Goal: Task Accomplishment & Management: Manage account settings

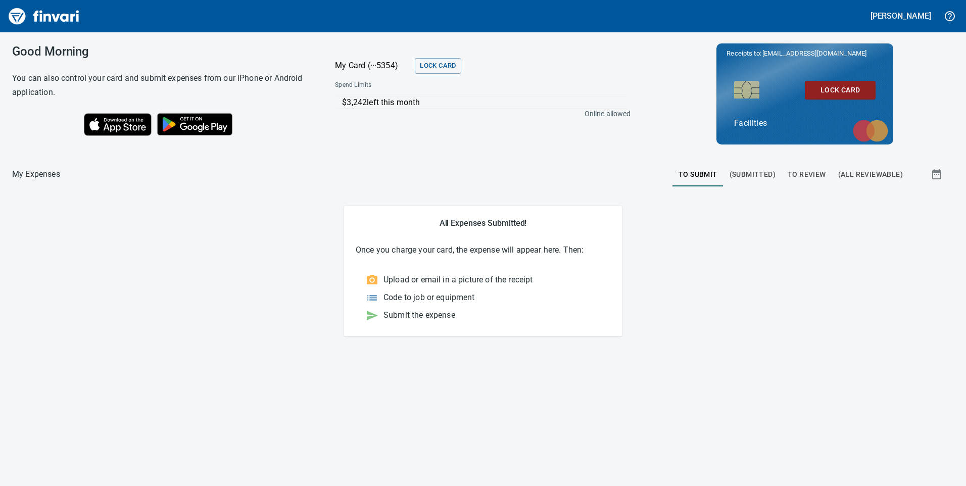
click at [807, 172] on span "To Review" at bounding box center [807, 174] width 38 height 13
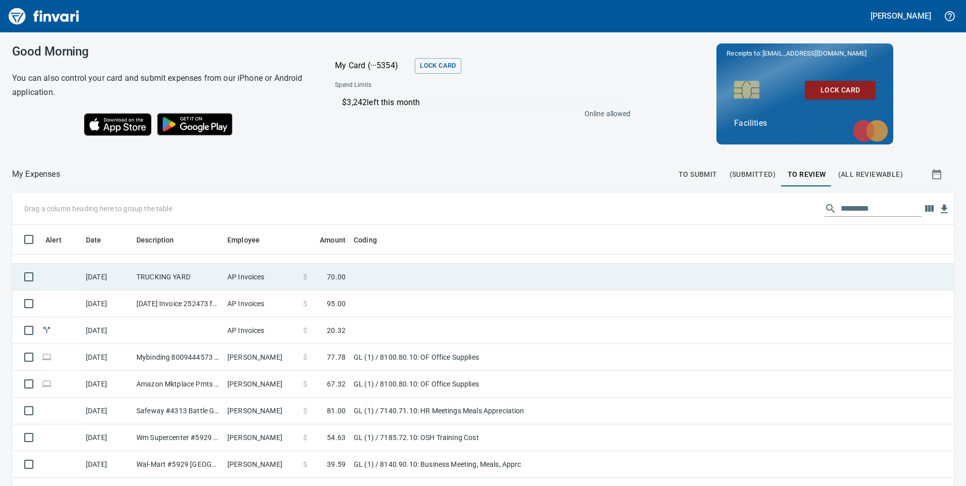
scroll to position [51, 0]
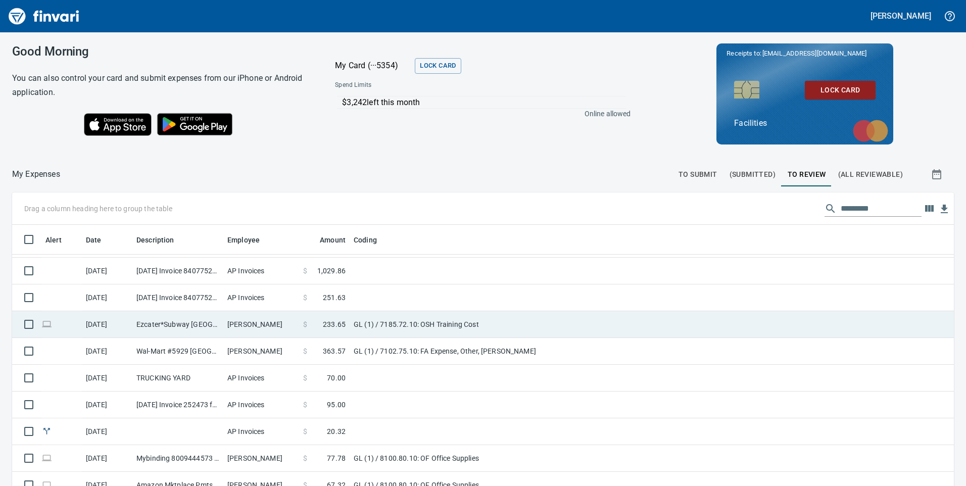
click at [271, 325] on td "[PERSON_NAME]" at bounding box center [261, 324] width 76 height 27
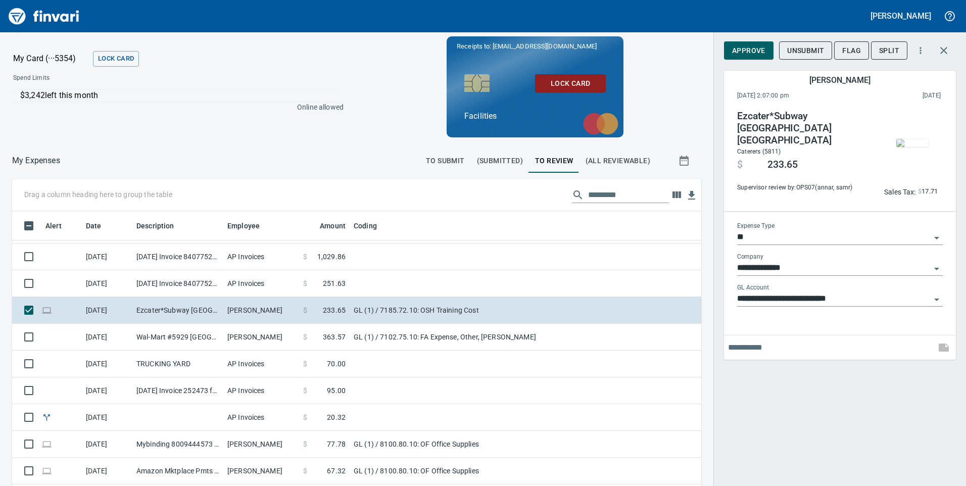
scroll to position [367, 666]
click at [757, 54] on span "Approve" at bounding box center [748, 50] width 33 height 13
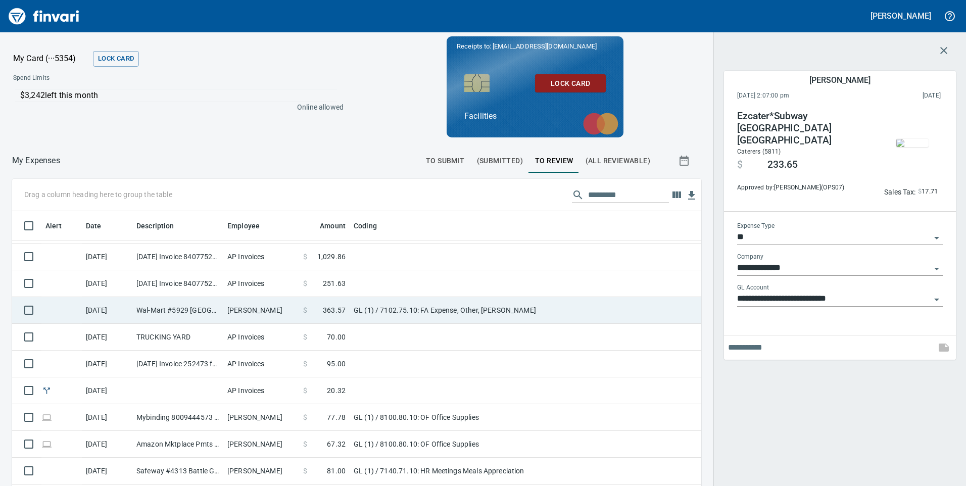
click at [274, 311] on td "[PERSON_NAME]" at bounding box center [261, 310] width 76 height 27
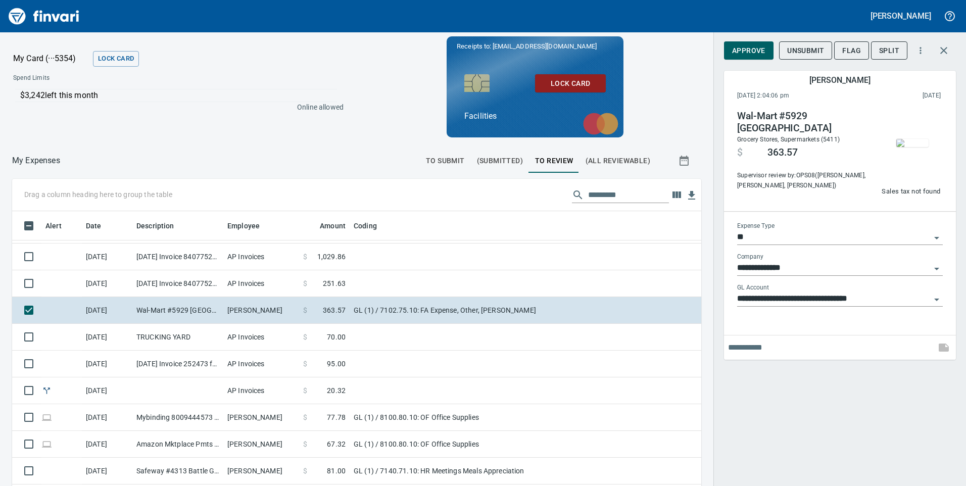
click at [919, 140] on img "button" at bounding box center [912, 143] width 32 height 8
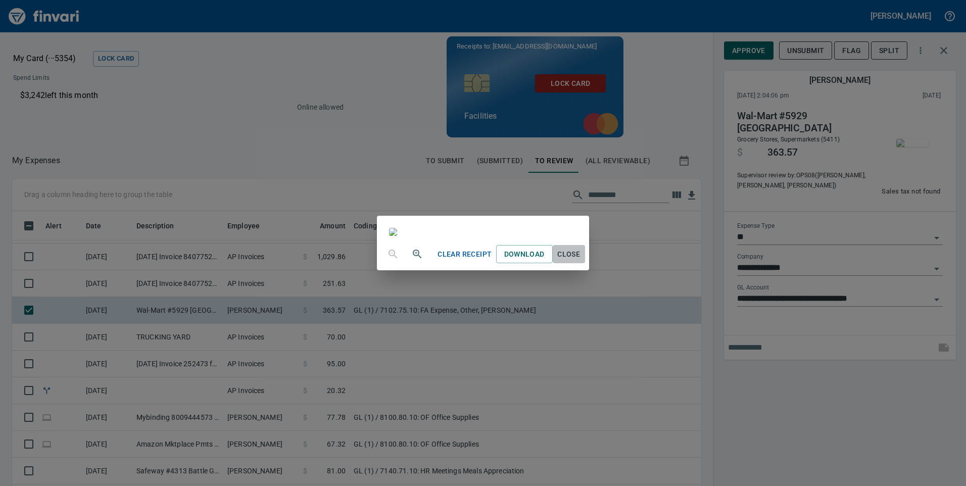
click at [581, 261] on span "Close" at bounding box center [569, 254] width 24 height 13
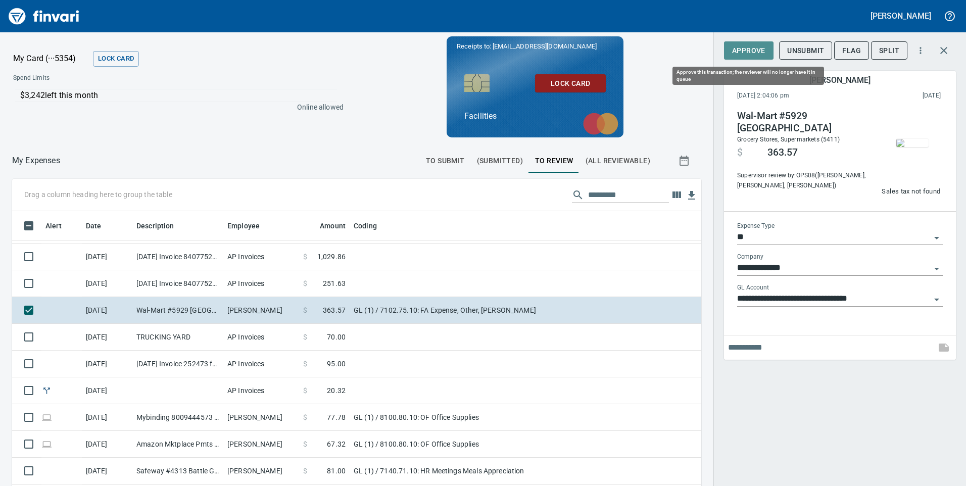
click at [744, 53] on span "Approve" at bounding box center [748, 50] width 33 height 13
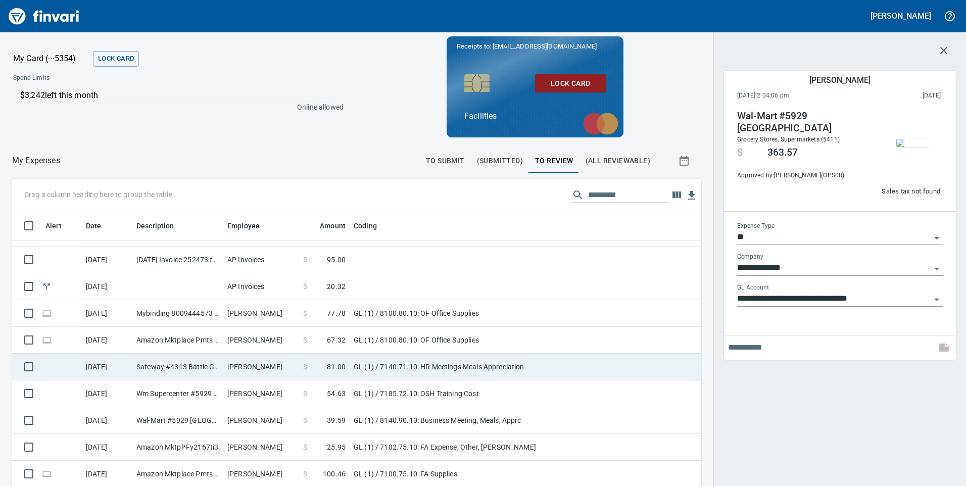
scroll to position [152, 0]
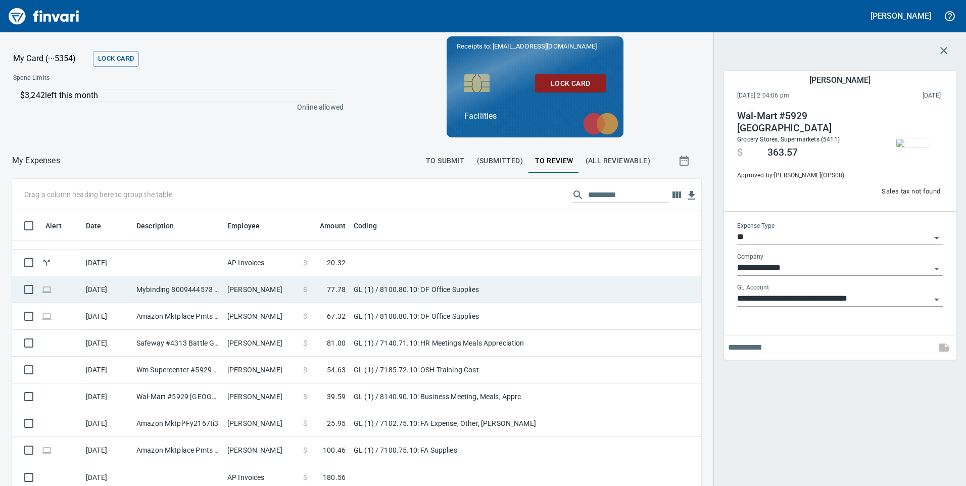
click at [522, 293] on td "GL (1) / 8100.80.10: OF Office Supplies" at bounding box center [476, 289] width 253 height 27
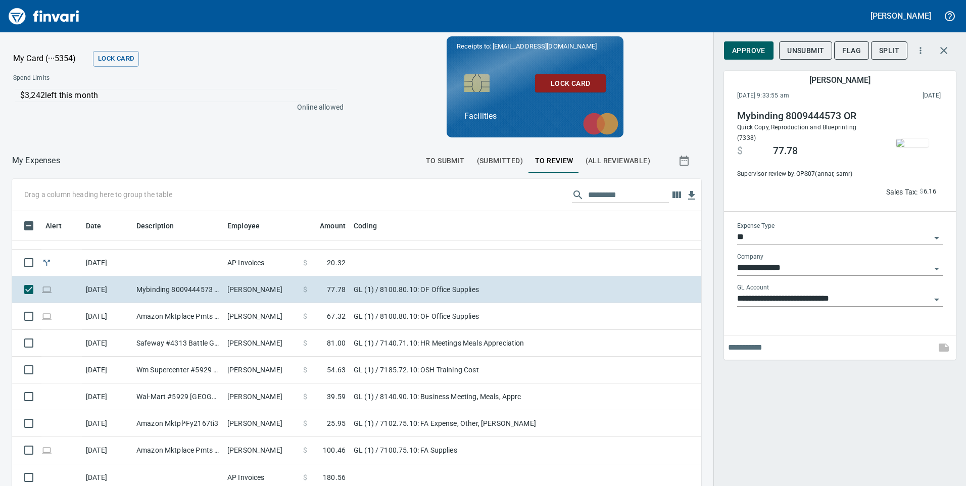
click at [911, 147] on img "button" at bounding box center [912, 143] width 32 height 8
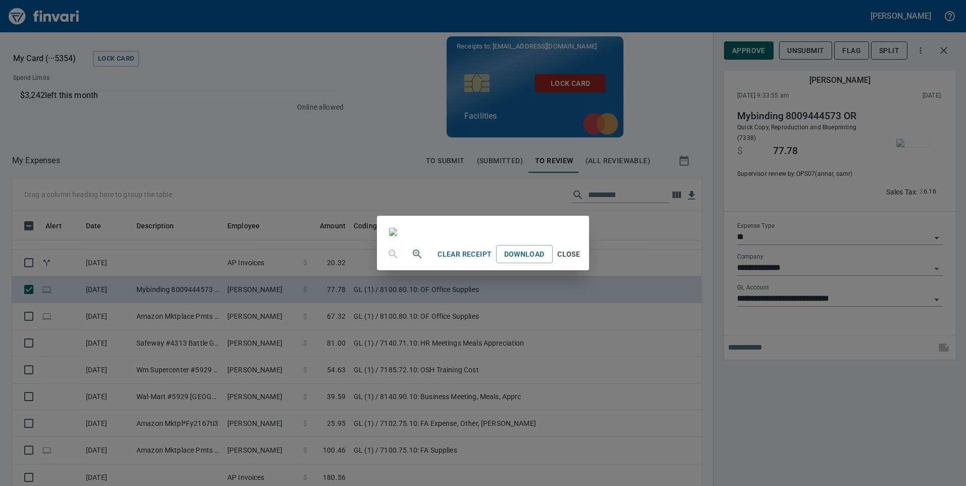
scroll to position [455, 0]
click at [581, 261] on span "Close" at bounding box center [569, 254] width 24 height 13
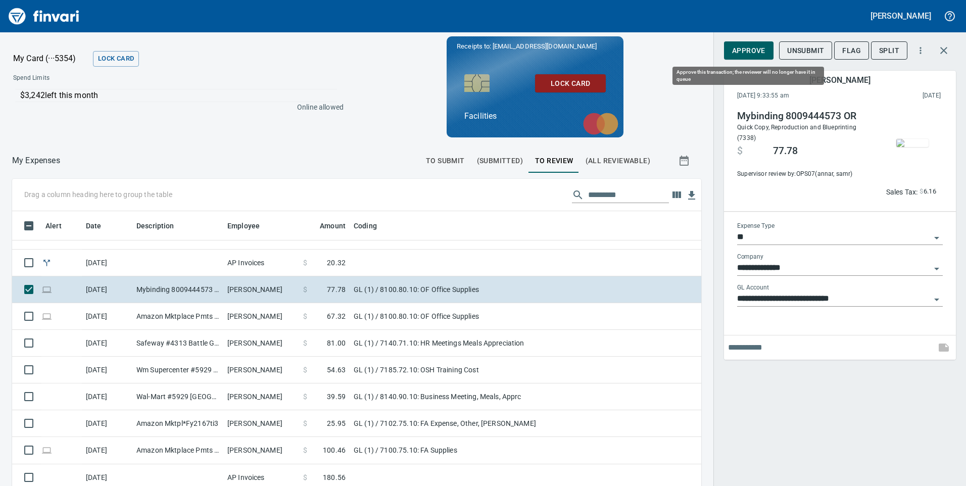
click at [751, 48] on span "Approve" at bounding box center [748, 50] width 33 height 13
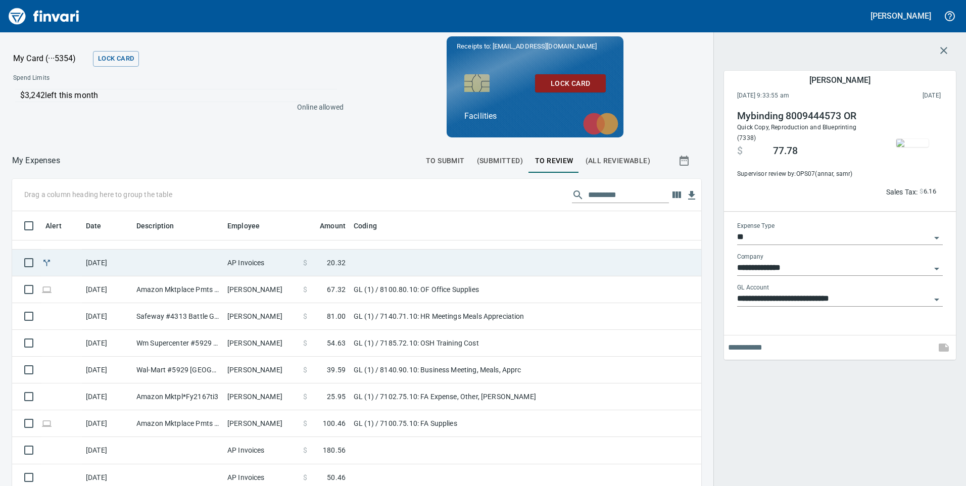
scroll to position [367, 666]
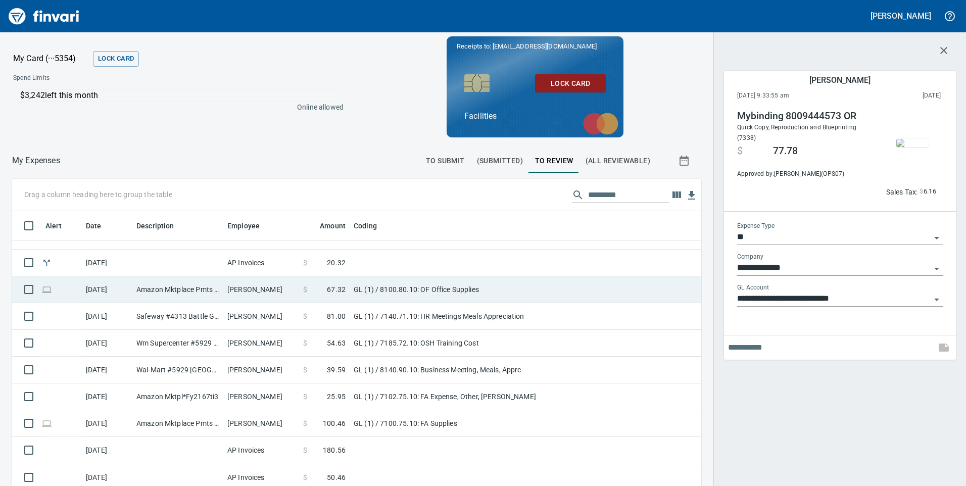
click at [575, 299] on td "GL (1) / 8100.80.10: OF Office Supplies" at bounding box center [476, 289] width 253 height 27
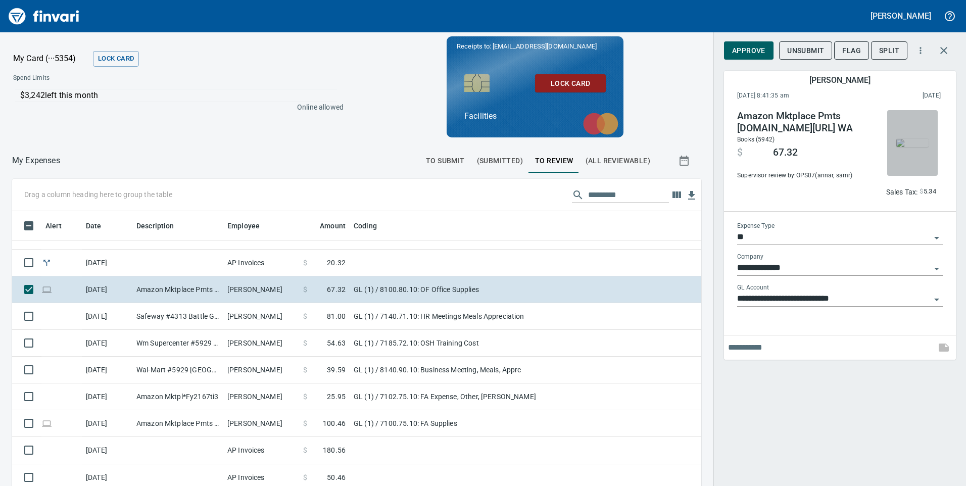
click at [925, 139] on img "button" at bounding box center [912, 143] width 32 height 8
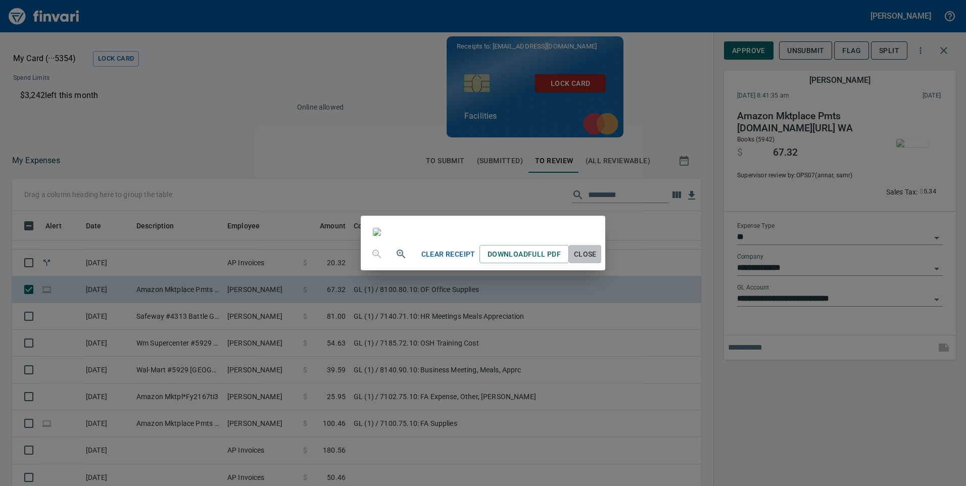
click at [597, 261] on span "Close" at bounding box center [585, 254] width 24 height 13
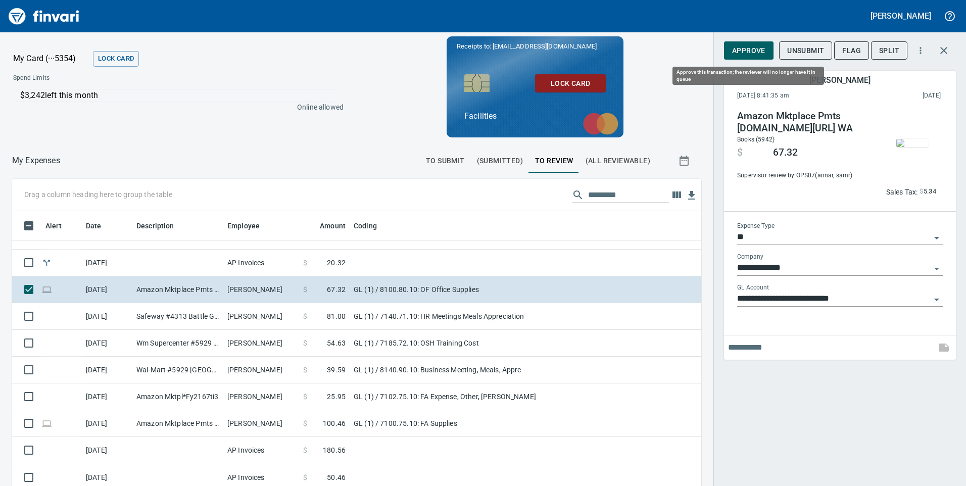
click at [758, 48] on span "Approve" at bounding box center [748, 50] width 33 height 13
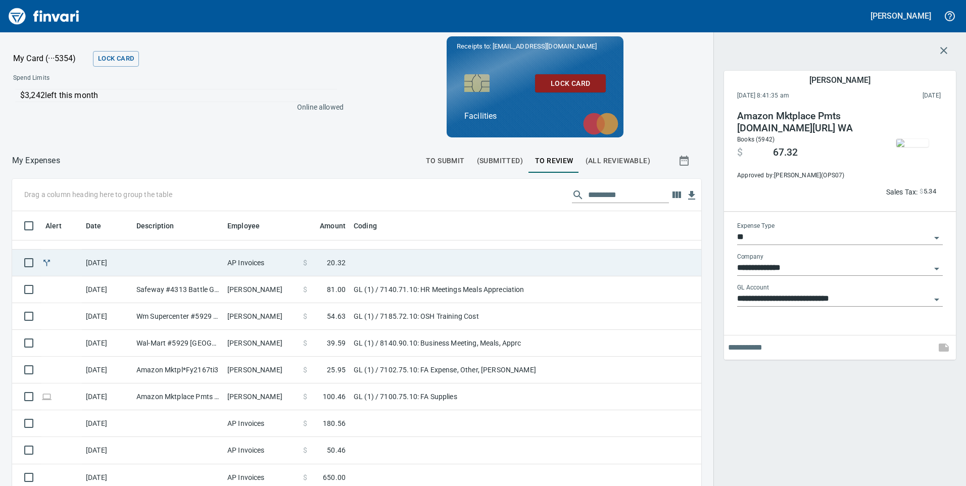
scroll to position [367, 666]
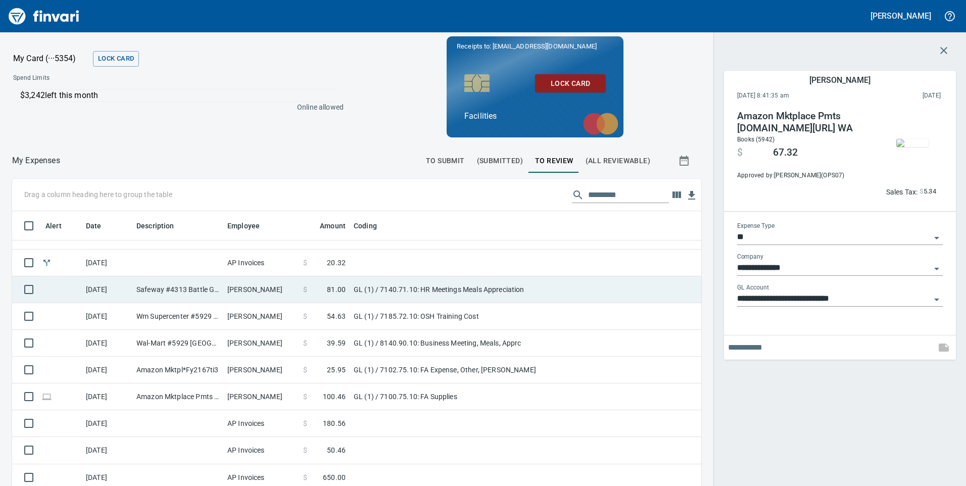
click at [577, 297] on td "GL (1) / 7140.71.10: HR Meetings Meals Appreciation" at bounding box center [476, 289] width 253 height 27
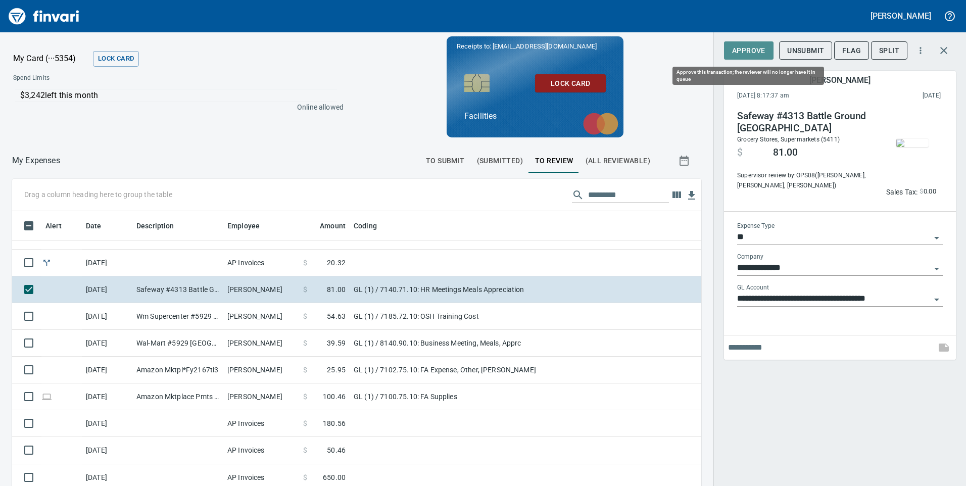
click at [742, 47] on span "Approve" at bounding box center [748, 50] width 33 height 13
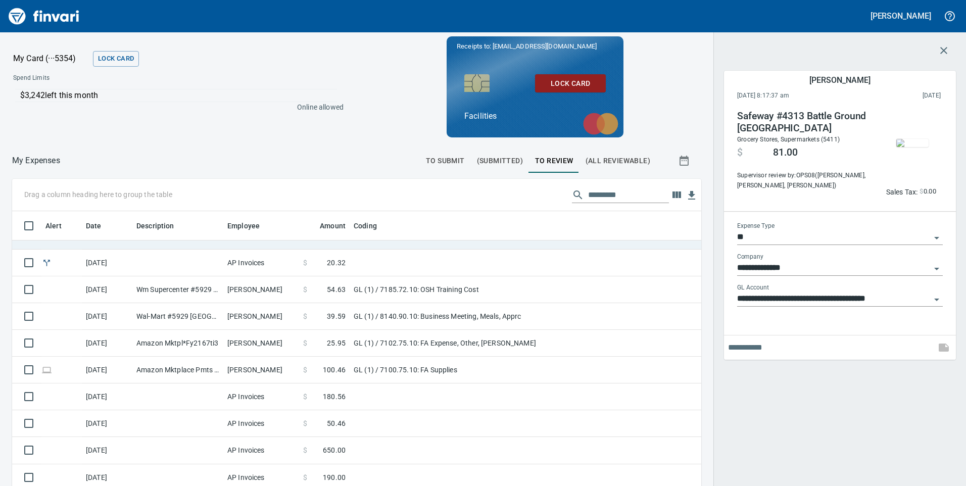
scroll to position [367, 666]
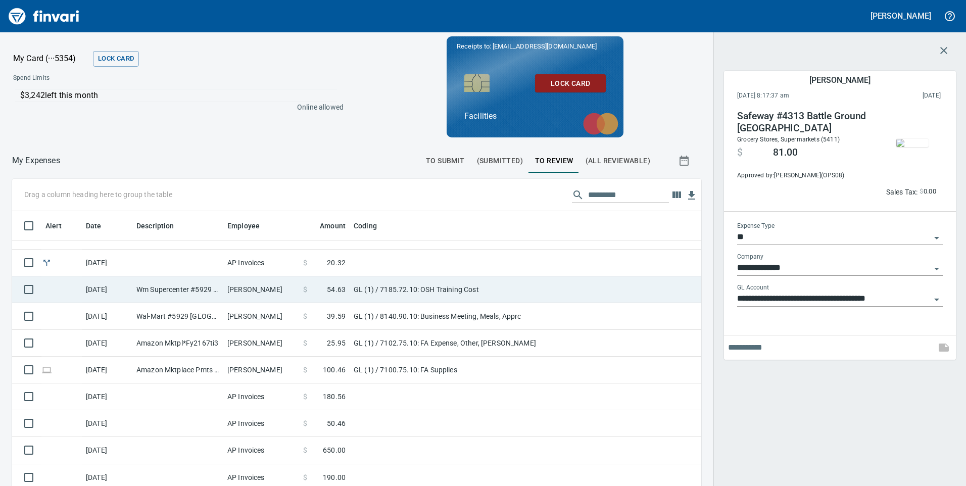
click at [594, 296] on td "GL (1) / 7185.72.10: OSH Training Cost" at bounding box center [476, 289] width 253 height 27
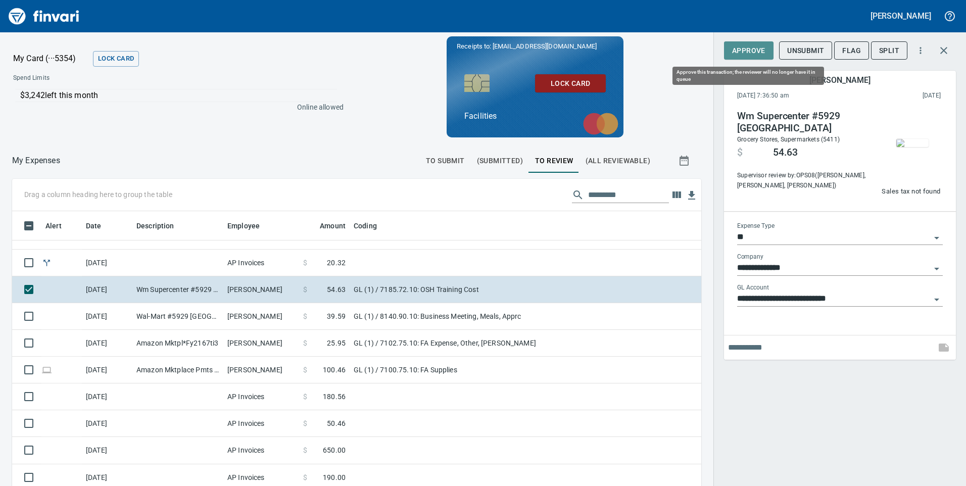
click at [749, 52] on span "Approve" at bounding box center [748, 50] width 33 height 13
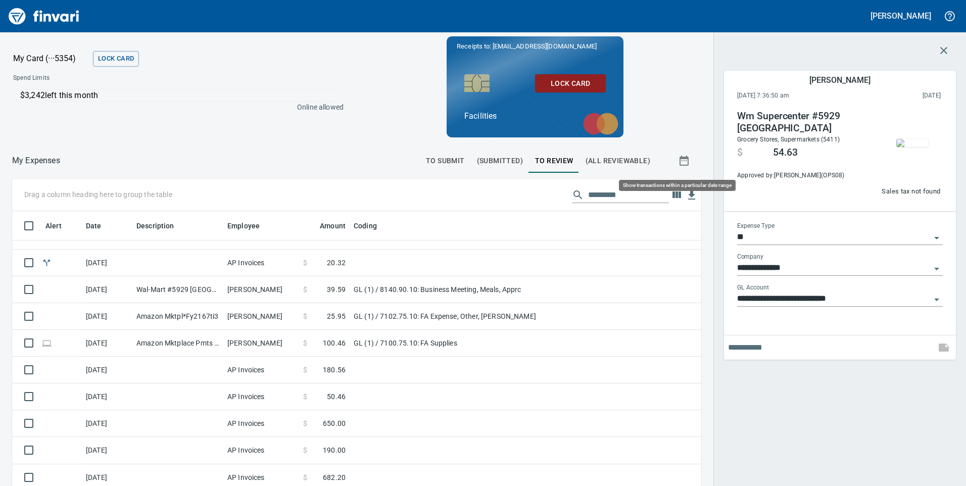
scroll to position [367, 666]
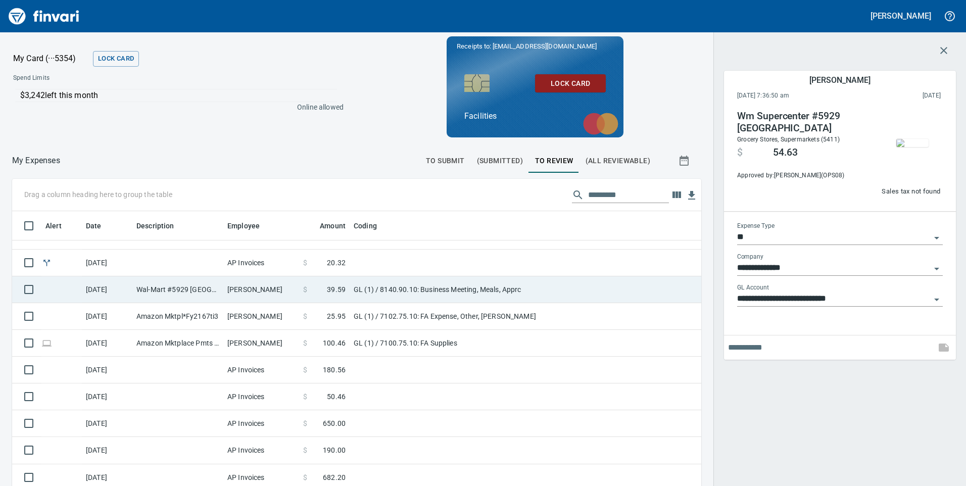
click at [573, 292] on td "GL (1) / 8140.90.10: Business Meeting, Meals, Apprc" at bounding box center [476, 289] width 253 height 27
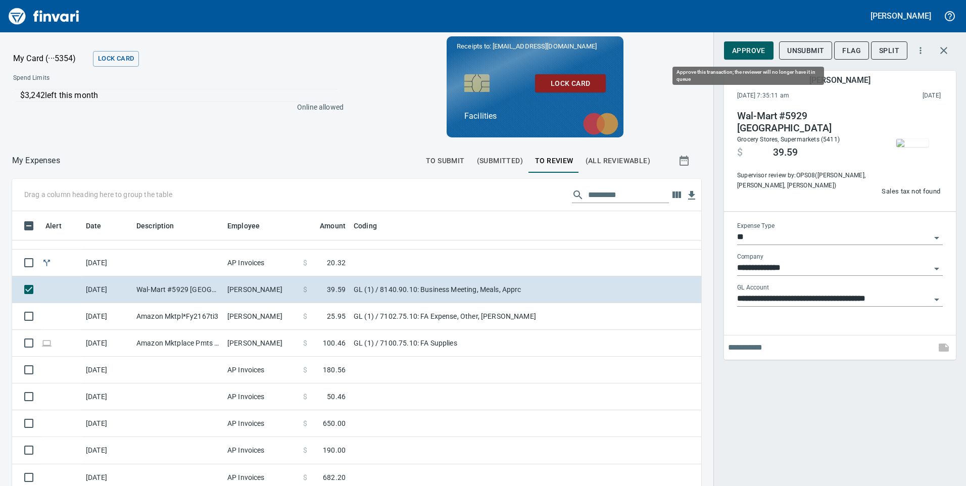
click at [748, 49] on span "Approve" at bounding box center [748, 50] width 33 height 13
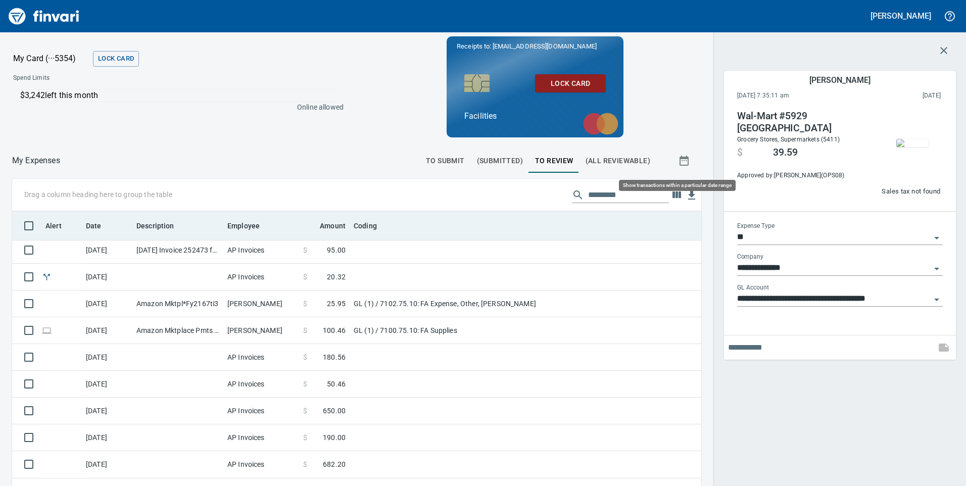
scroll to position [367, 666]
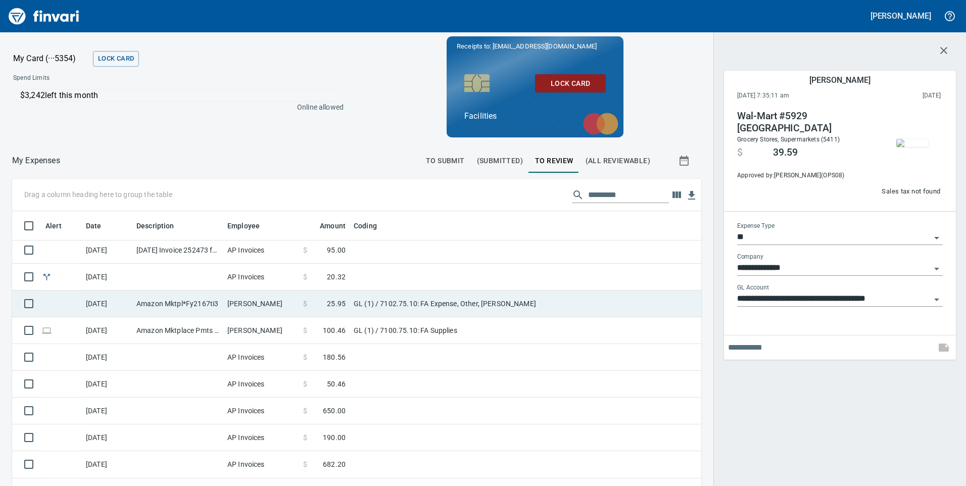
click at [572, 312] on td "GL (1) / 7102.75.10: FA Expense, Other, [PERSON_NAME]" at bounding box center [476, 304] width 253 height 27
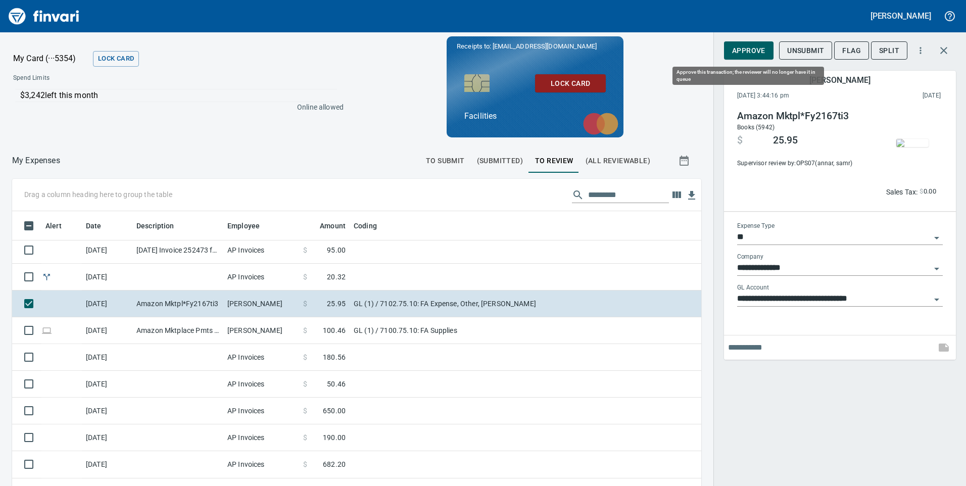
click at [740, 49] on span "Approve" at bounding box center [748, 50] width 33 height 13
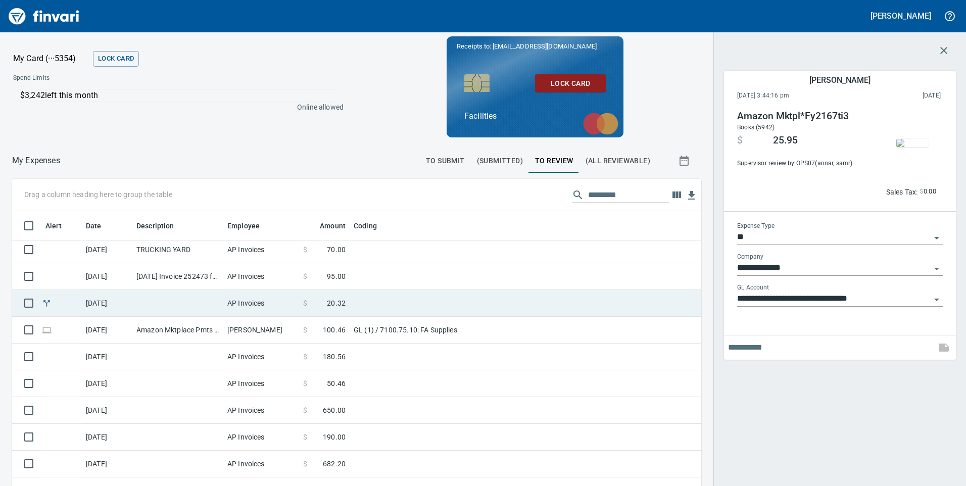
scroll to position [111, 0]
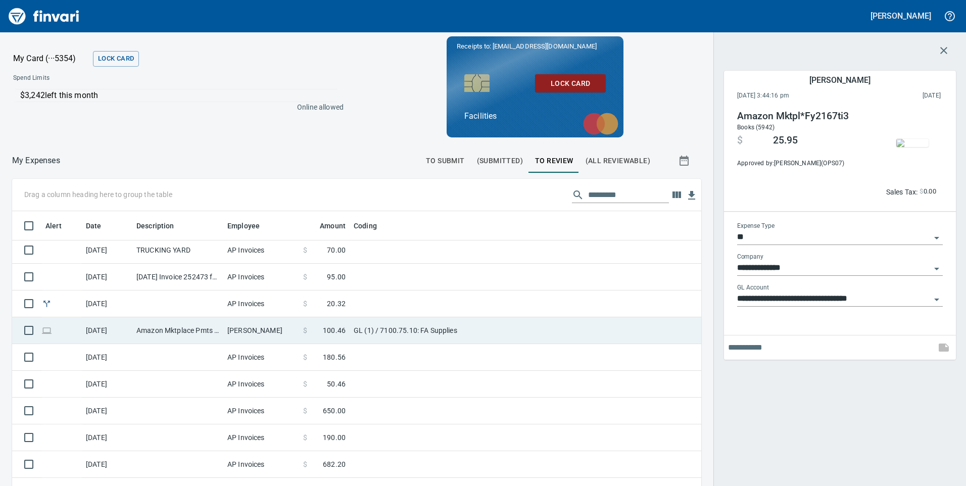
click at [554, 343] on td "GL (1) / 7100.75.10: FA Supplies" at bounding box center [476, 330] width 253 height 27
type input "**********"
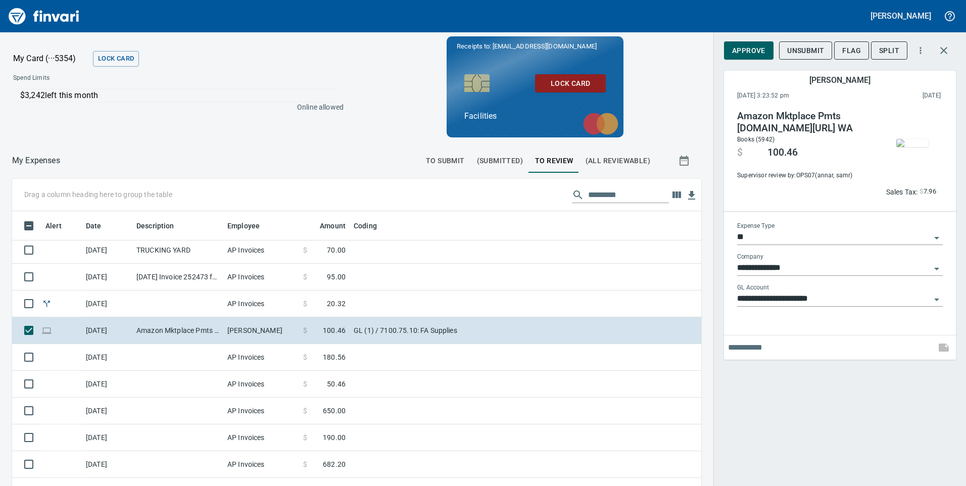
scroll to position [367, 666]
click at [908, 143] on img "button" at bounding box center [912, 143] width 32 height 8
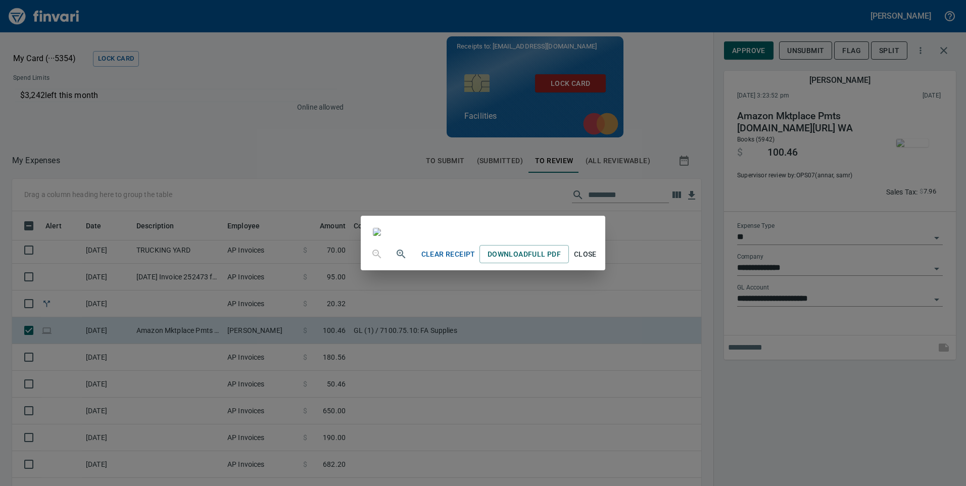
drag, startPoint x: 677, startPoint y: 459, endPoint x: 678, endPoint y: 451, distance: 8.7
click at [597, 261] on span "Close" at bounding box center [585, 254] width 24 height 13
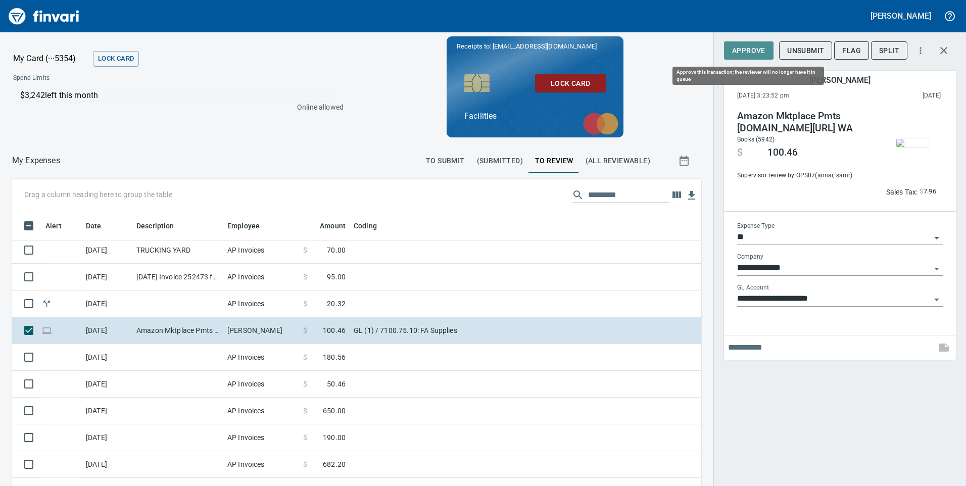
click at [757, 54] on span "Approve" at bounding box center [748, 50] width 33 height 13
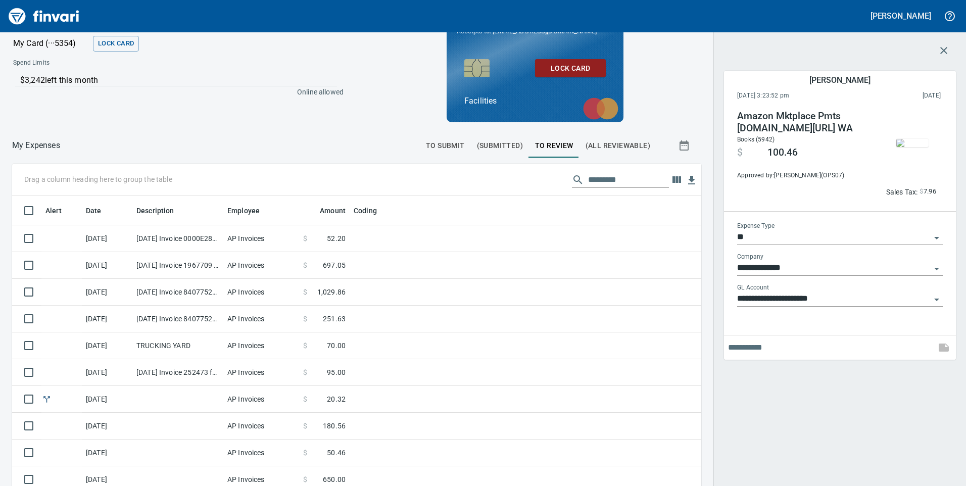
scroll to position [0, 0]
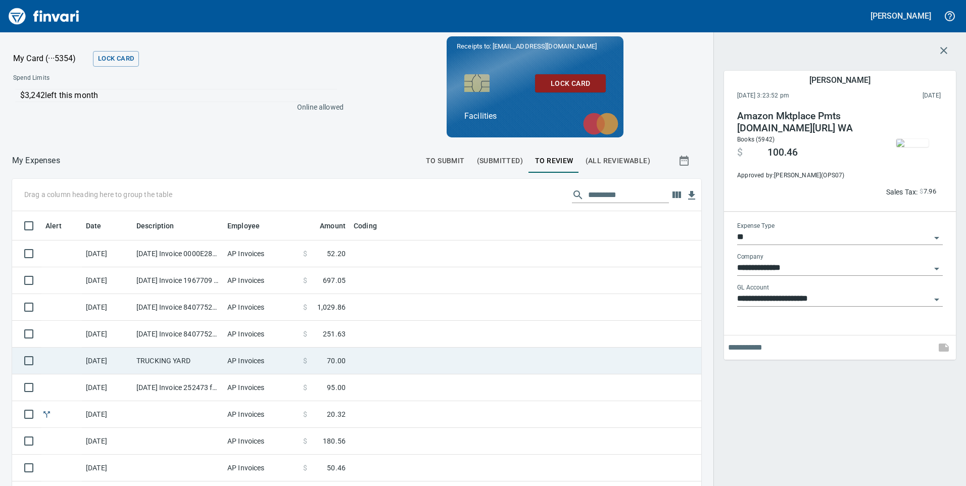
click at [394, 366] on td at bounding box center [476, 361] width 253 height 27
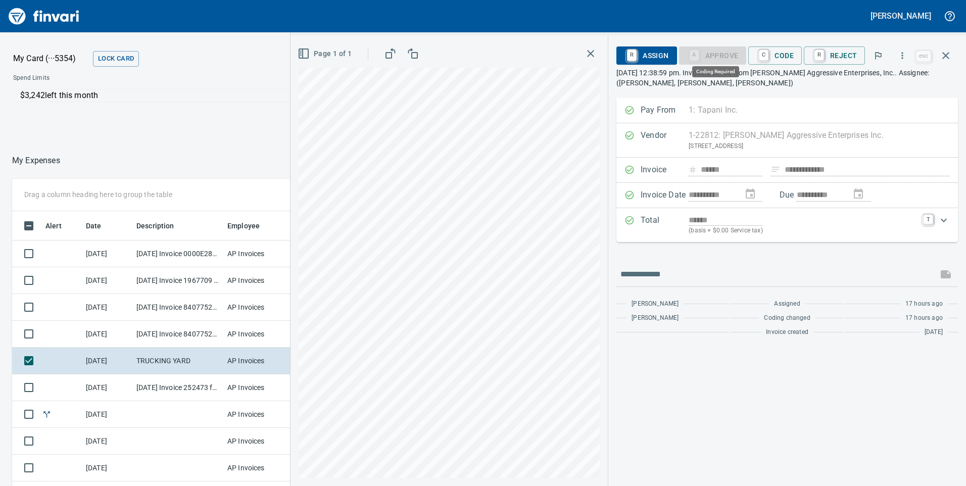
scroll to position [367, 666]
click at [597, 55] on icon "button" at bounding box center [591, 53] width 12 height 12
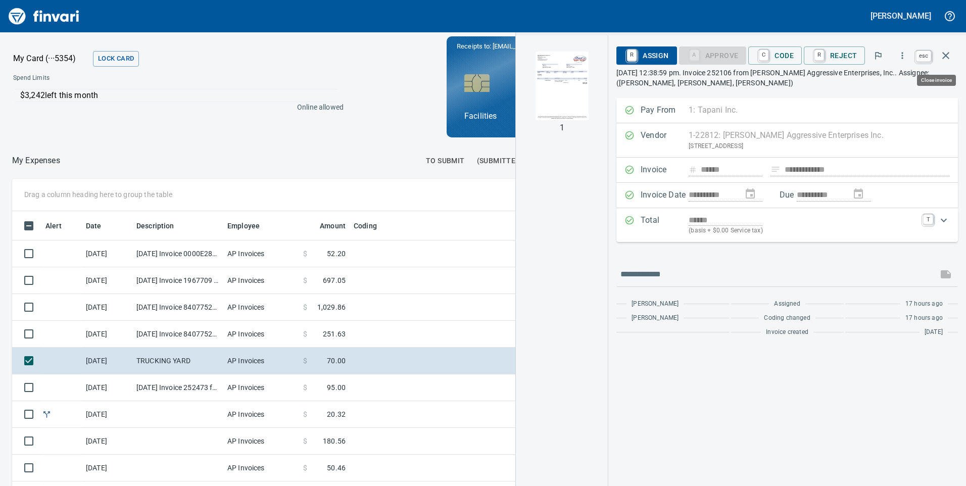
click at [948, 54] on icon "button" at bounding box center [946, 56] width 12 height 12
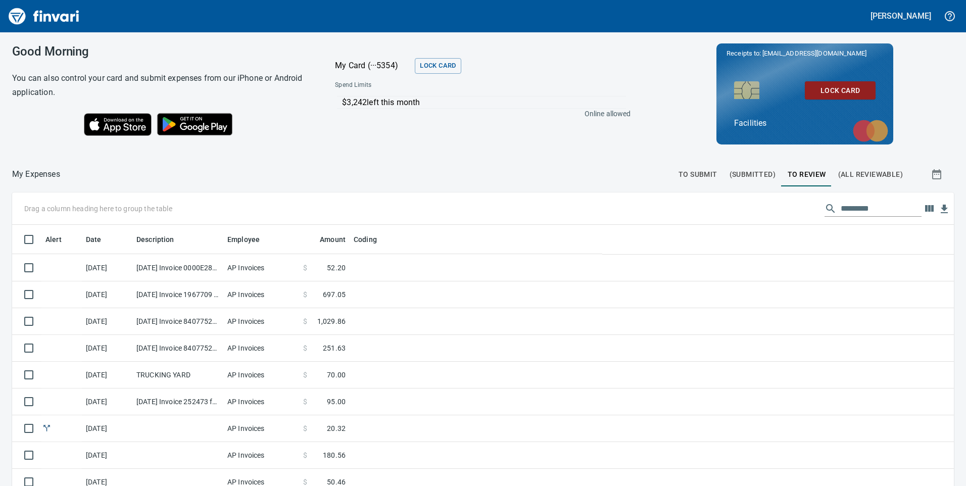
scroll to position [367, 917]
